Goal: Download file/media

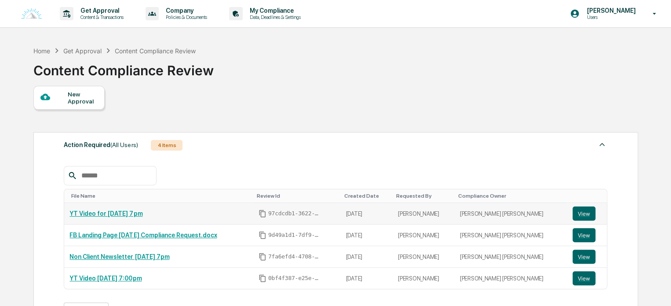
click at [118, 213] on link "YT Video for [DATE] 7pm" at bounding box center [106, 213] width 73 height 7
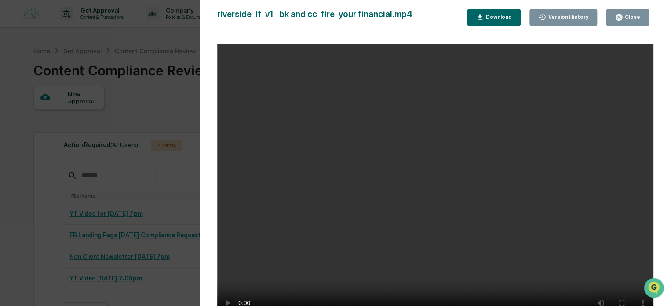
click at [632, 17] on div "Close" at bounding box center [631, 17] width 17 height 6
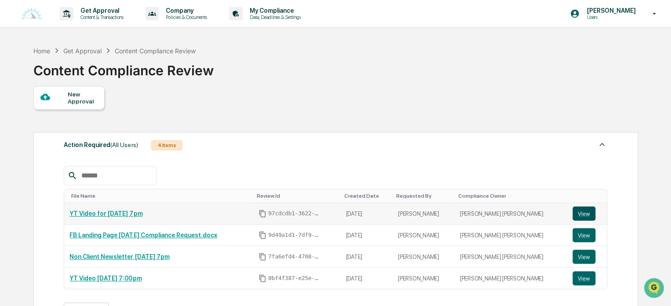
click at [579, 214] on button "View" at bounding box center [584, 213] width 23 height 14
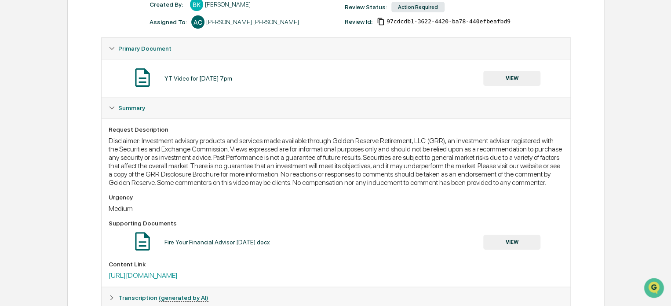
scroll to position [163, 0]
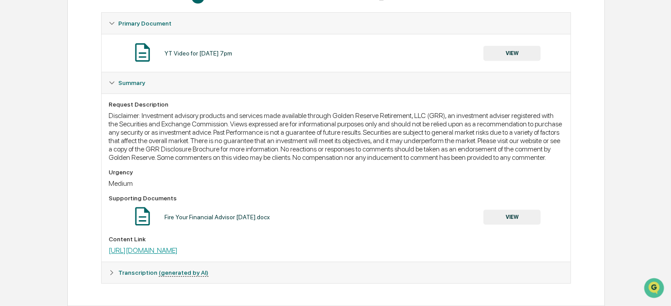
click at [178, 252] on link "https://riverside.fm/shared/exported-clip/421d1c0e500a0a275eee" at bounding box center [143, 250] width 69 height 8
